Goal: Task Accomplishment & Management: Use online tool/utility

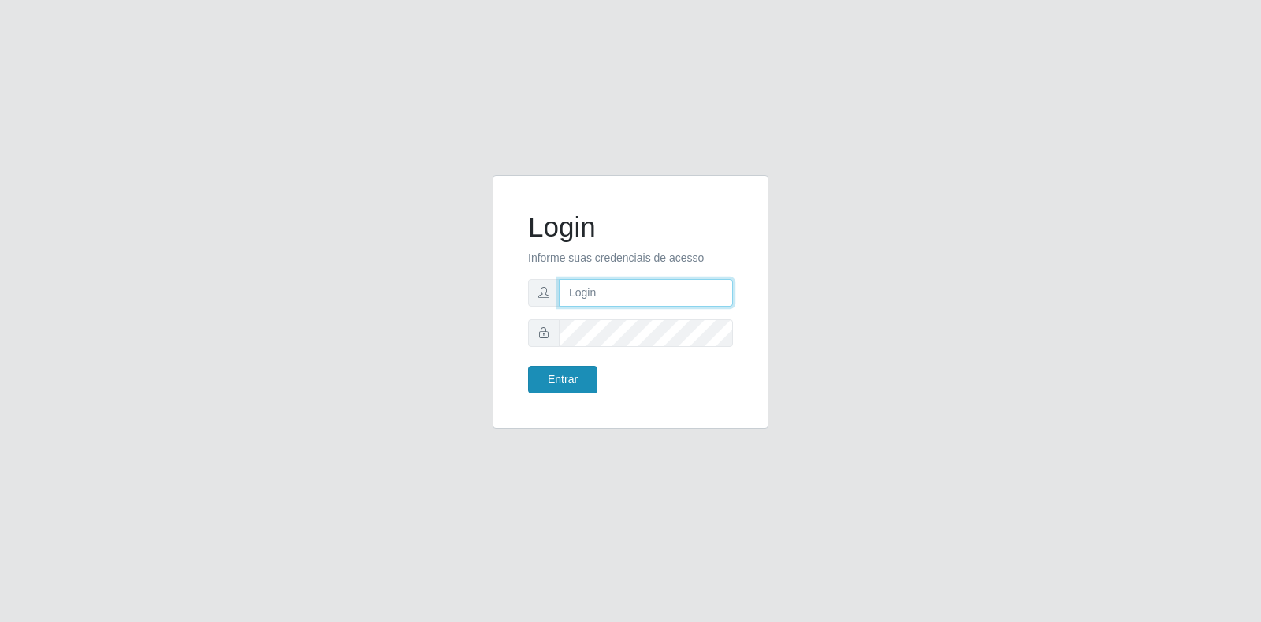
type input "[EMAIL_ADDRESS][DOMAIN_NAME]"
click at [549, 371] on button "Entrar" at bounding box center [562, 380] width 69 height 28
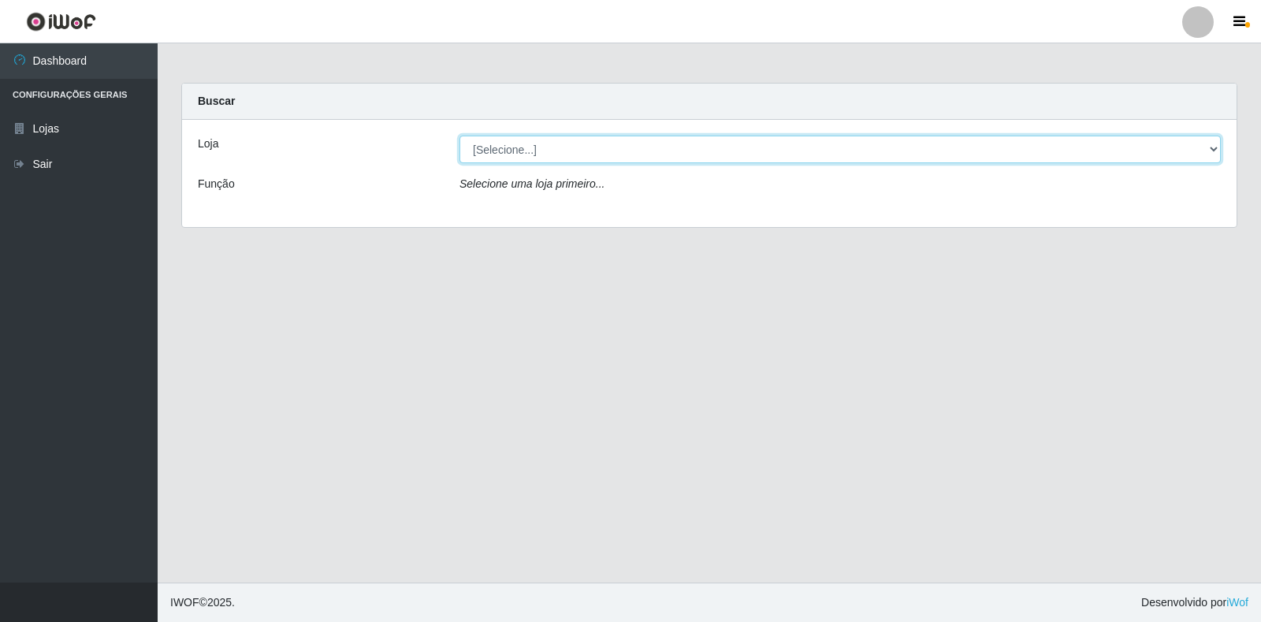
click at [497, 152] on select "[Selecione...] Atacado Vem - Loja 30 Laranjeiras Velha" at bounding box center [840, 150] width 761 height 28
select select "495"
click at [460, 136] on select "[Selecione...] Atacado Vem - Loja 30 Laranjeiras Velha" at bounding box center [840, 150] width 761 height 28
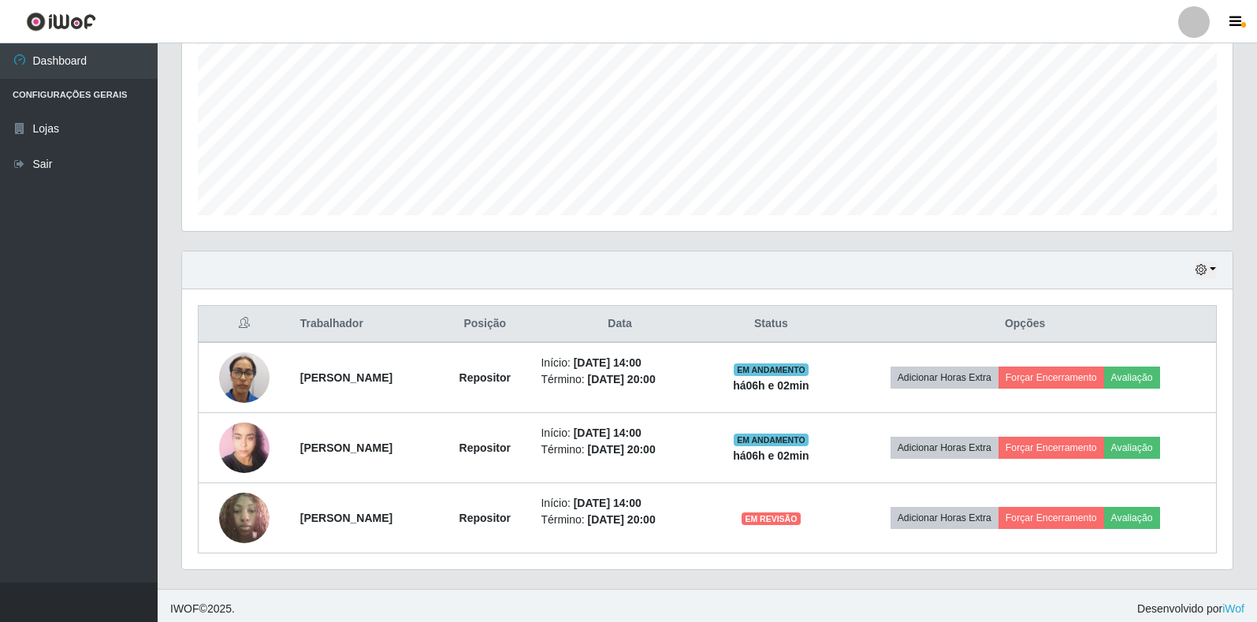
scroll to position [355, 0]
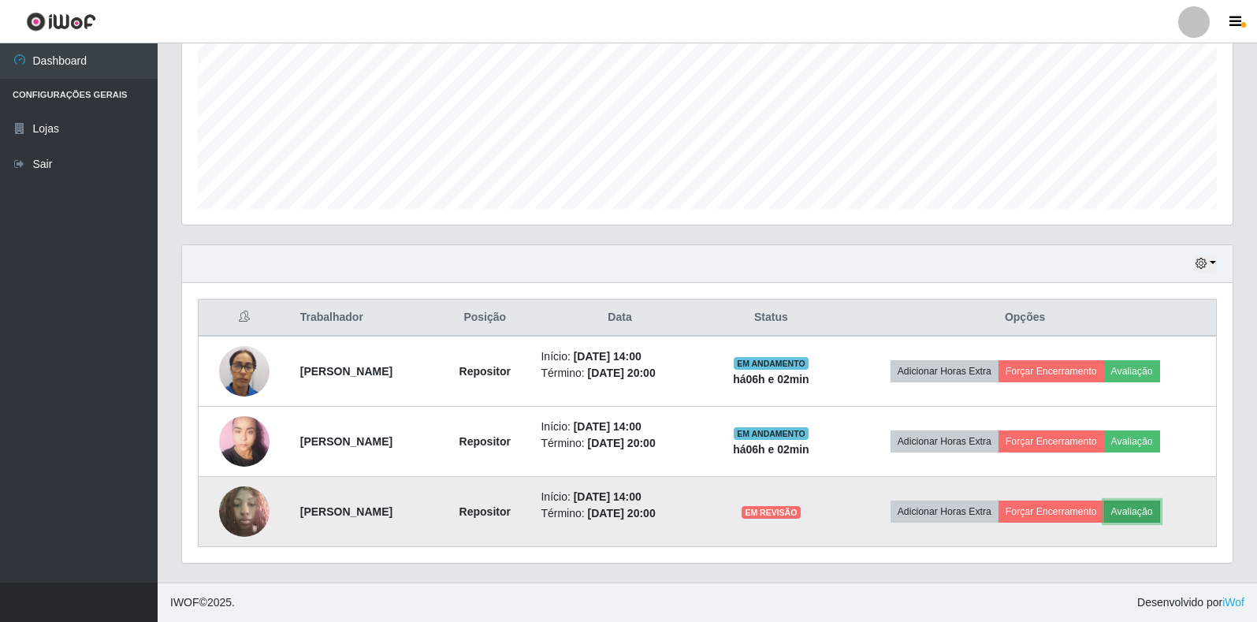
click at [1160, 514] on button "Avaliação" at bounding box center [1132, 512] width 56 height 22
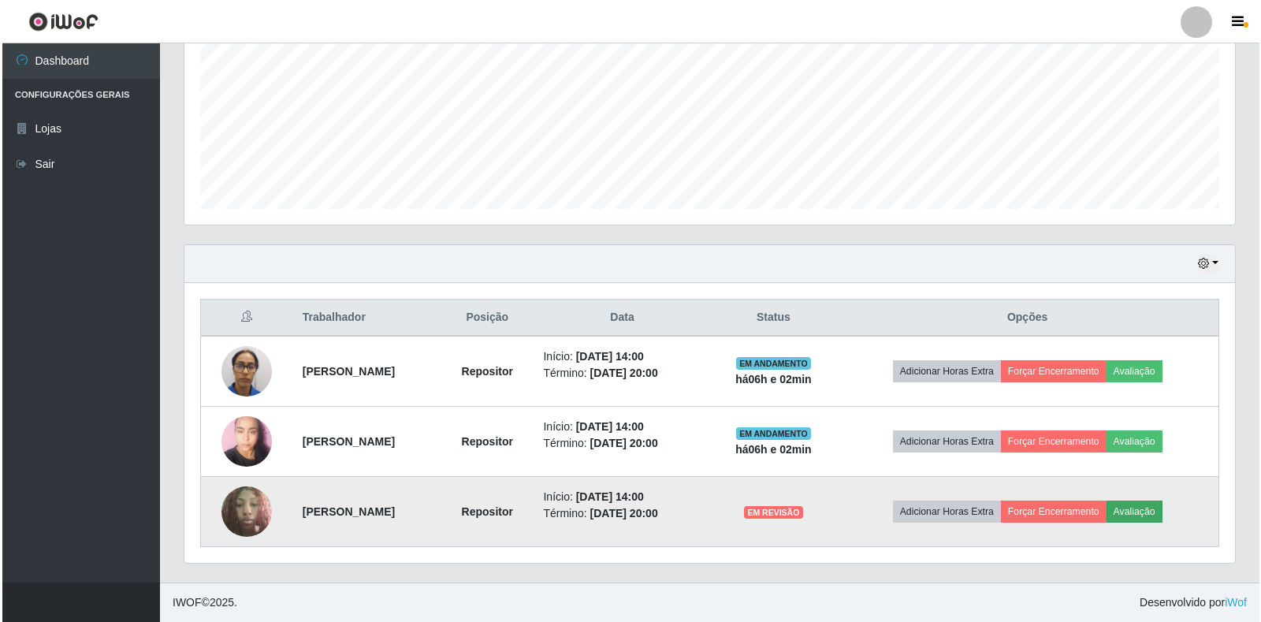
scroll to position [327, 1041]
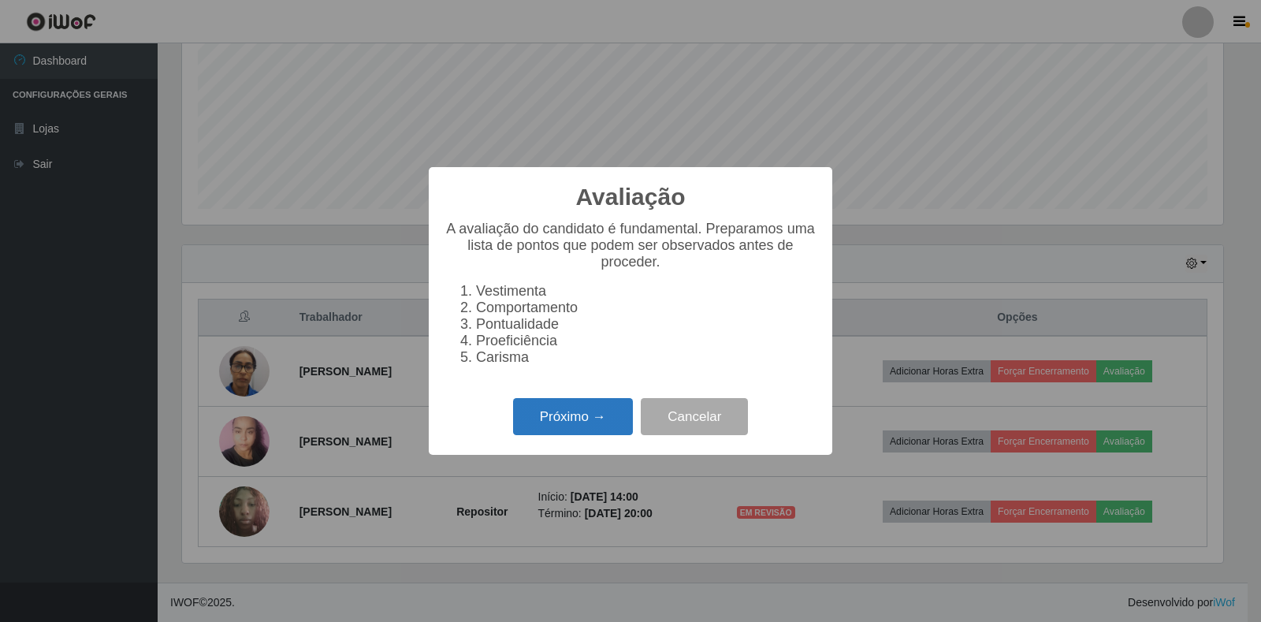
click at [584, 428] on button "Próximo →" at bounding box center [573, 416] width 120 height 37
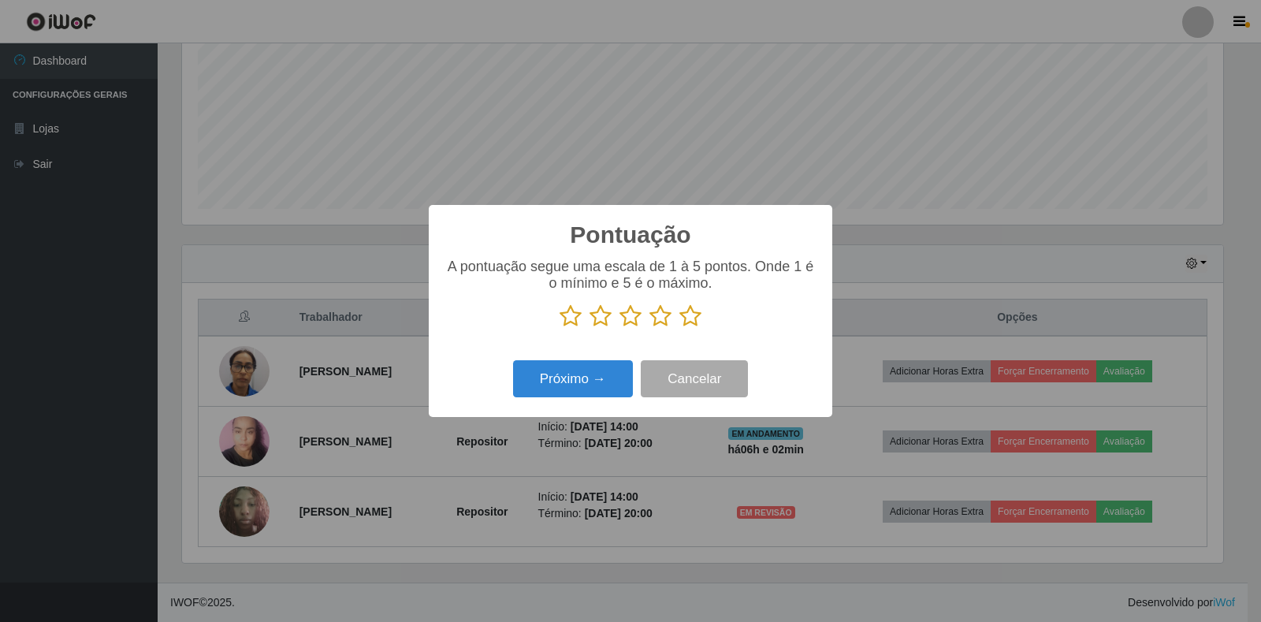
click at [694, 321] on icon at bounding box center [690, 316] width 22 height 24
click at [679, 328] on input "radio" at bounding box center [679, 328] width 0 height 0
click at [608, 364] on button "Próximo →" at bounding box center [573, 378] width 120 height 37
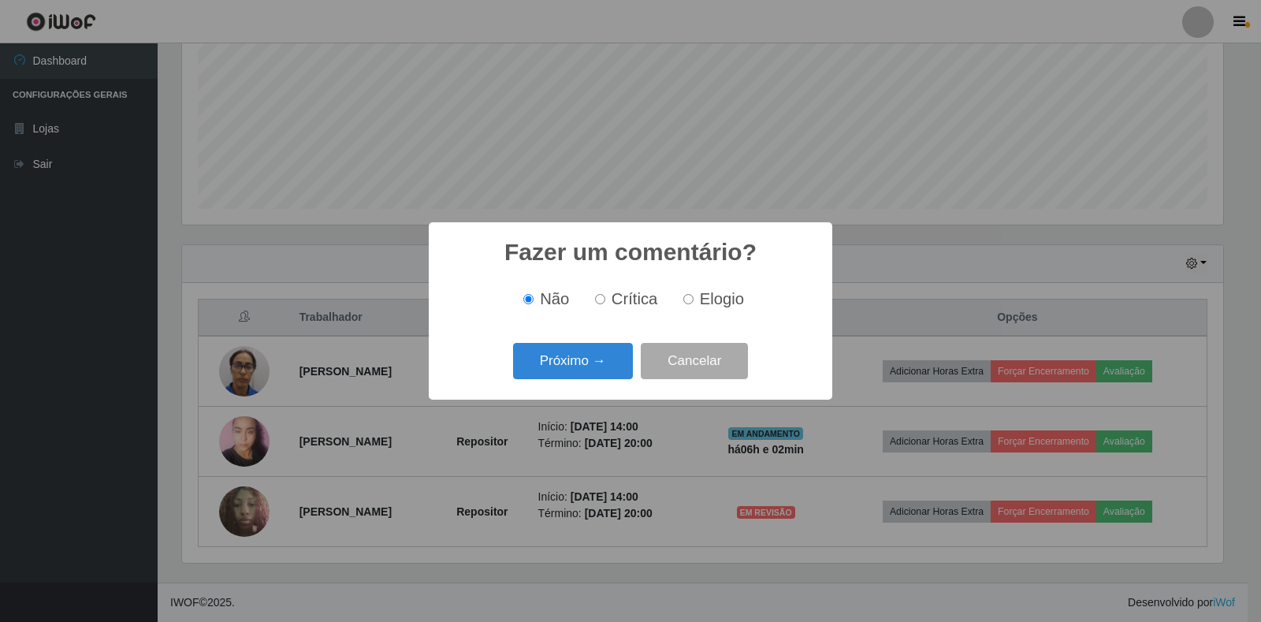
click at [608, 364] on button "Próximo →" at bounding box center [573, 361] width 120 height 37
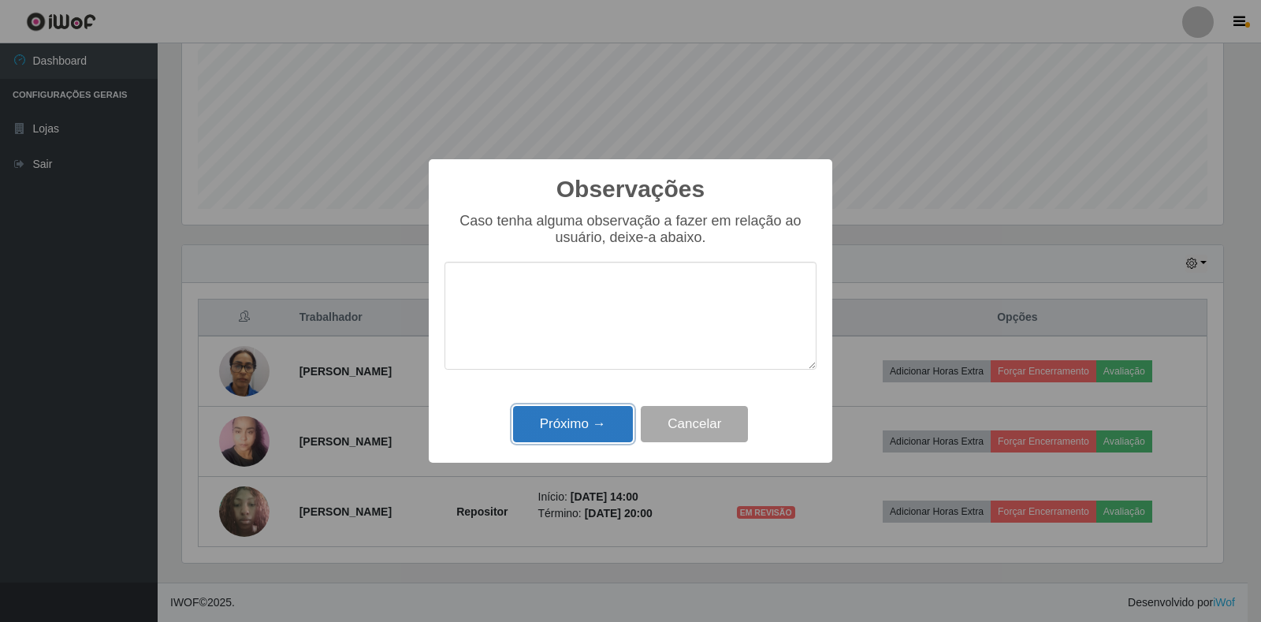
click at [606, 419] on button "Próximo →" at bounding box center [573, 424] width 120 height 37
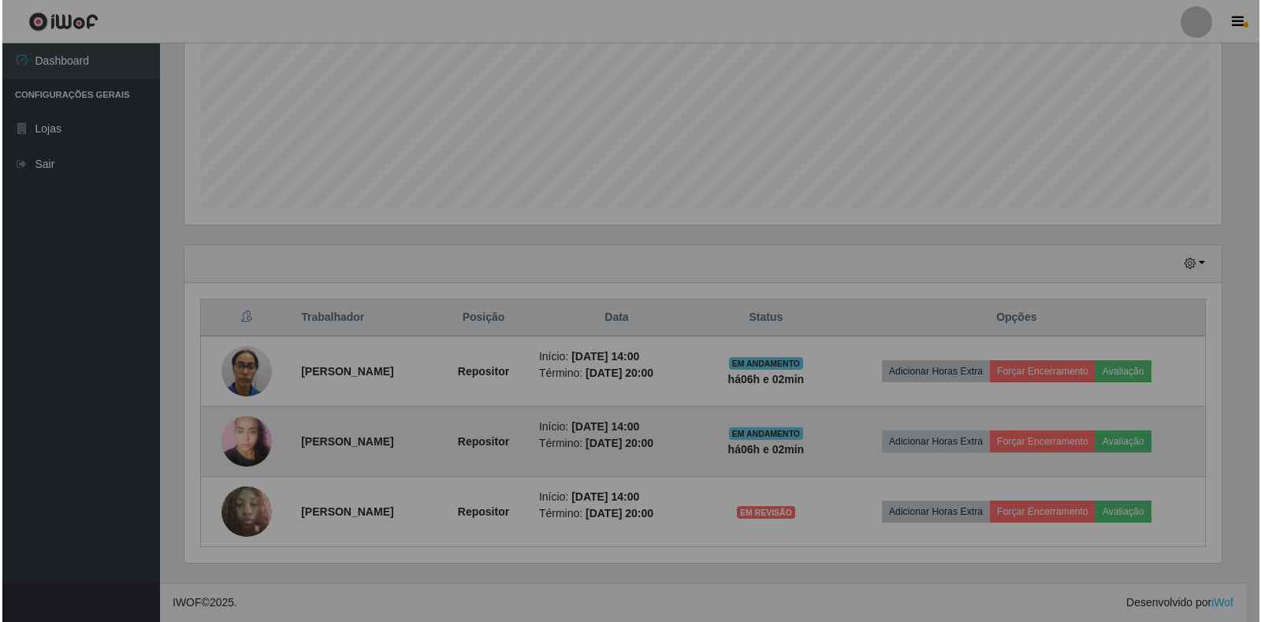
scroll to position [327, 1051]
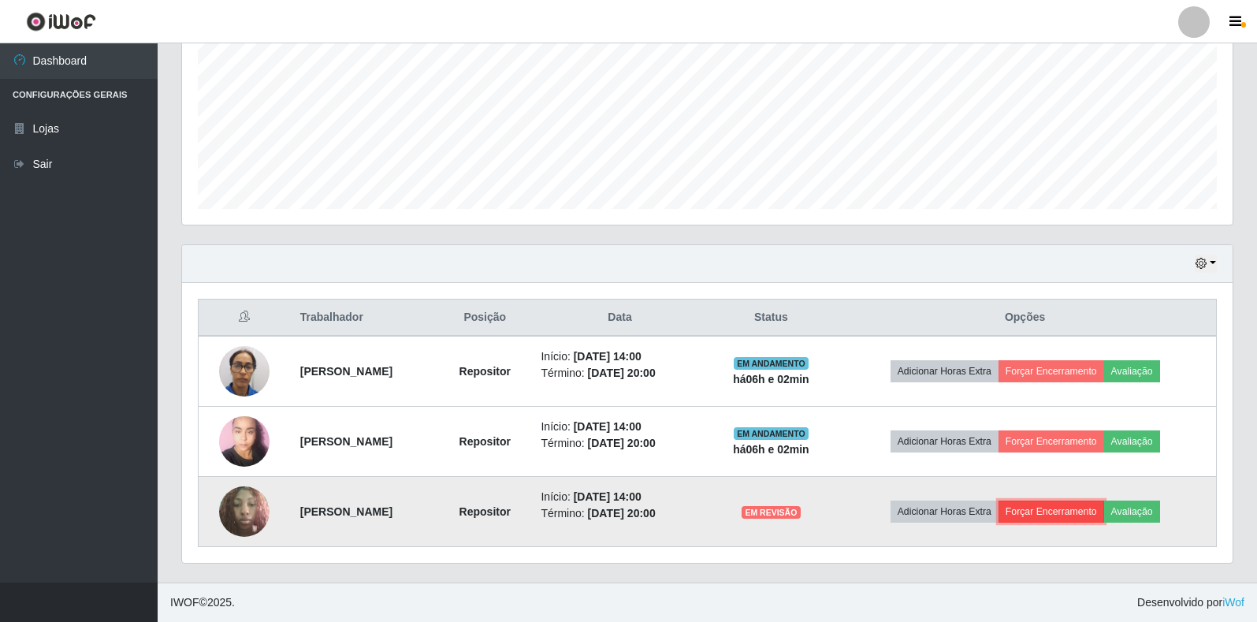
click at [1053, 508] on button "Forçar Encerramento" at bounding box center [1052, 512] width 106 height 22
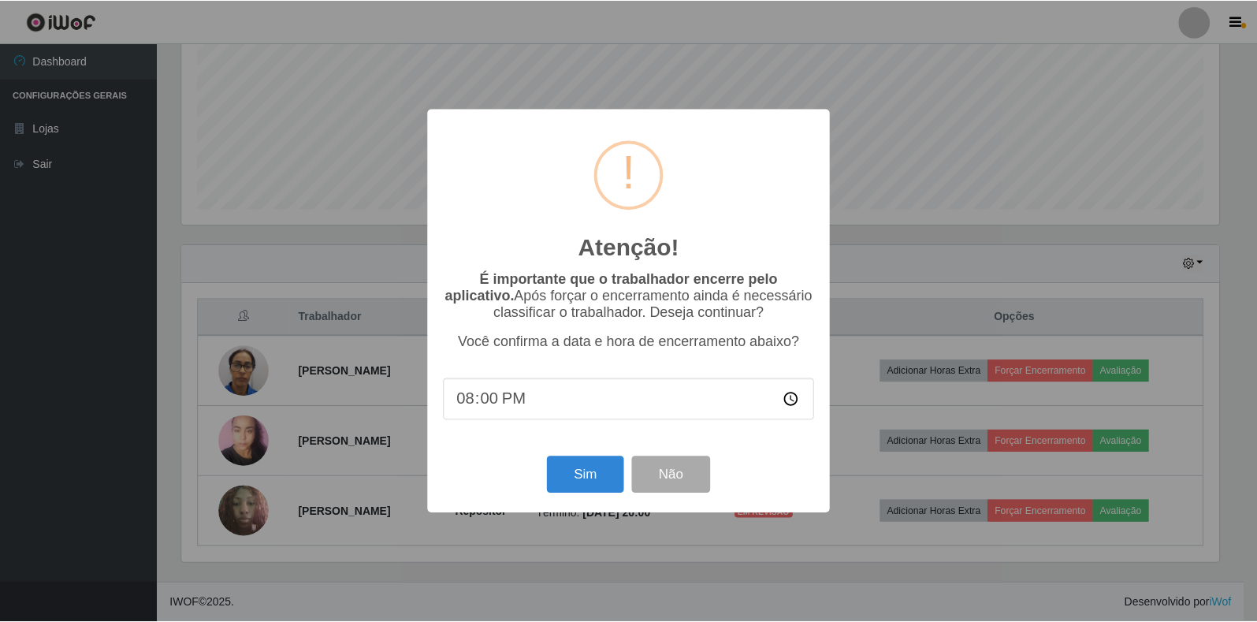
scroll to position [327, 1041]
click at [572, 475] on button "Sim" at bounding box center [587, 474] width 76 height 37
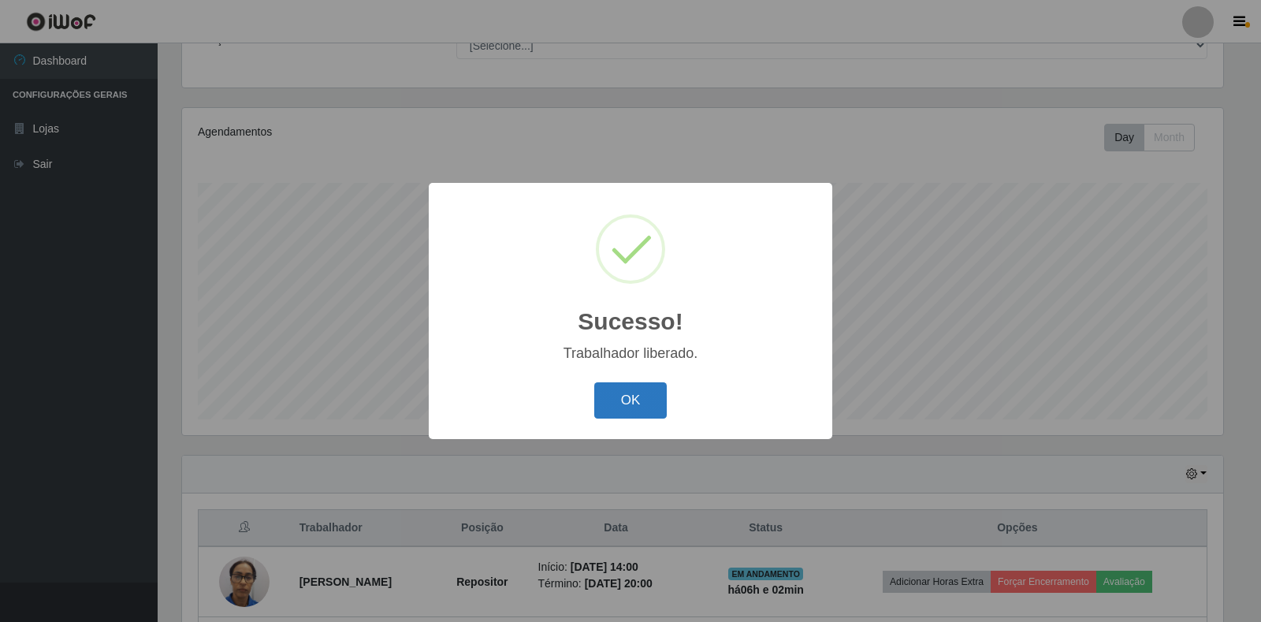
click at [635, 407] on button "OK" at bounding box center [630, 400] width 73 height 37
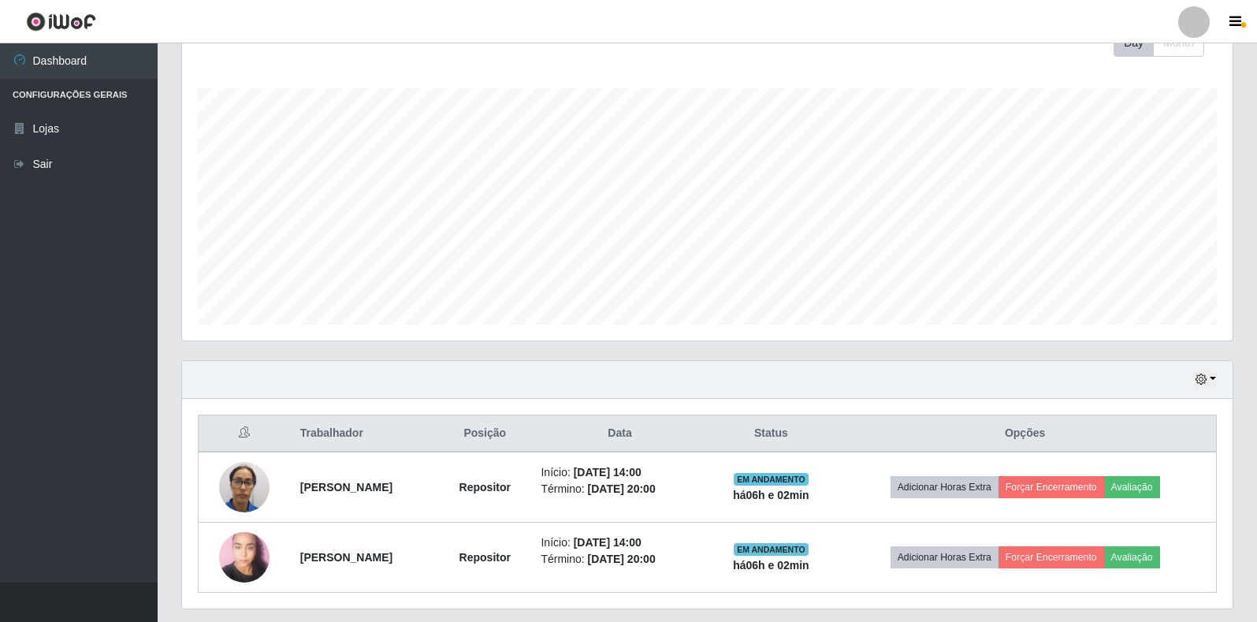
scroll to position [285, 0]
